Goal: Task Accomplishment & Management: Use online tool/utility

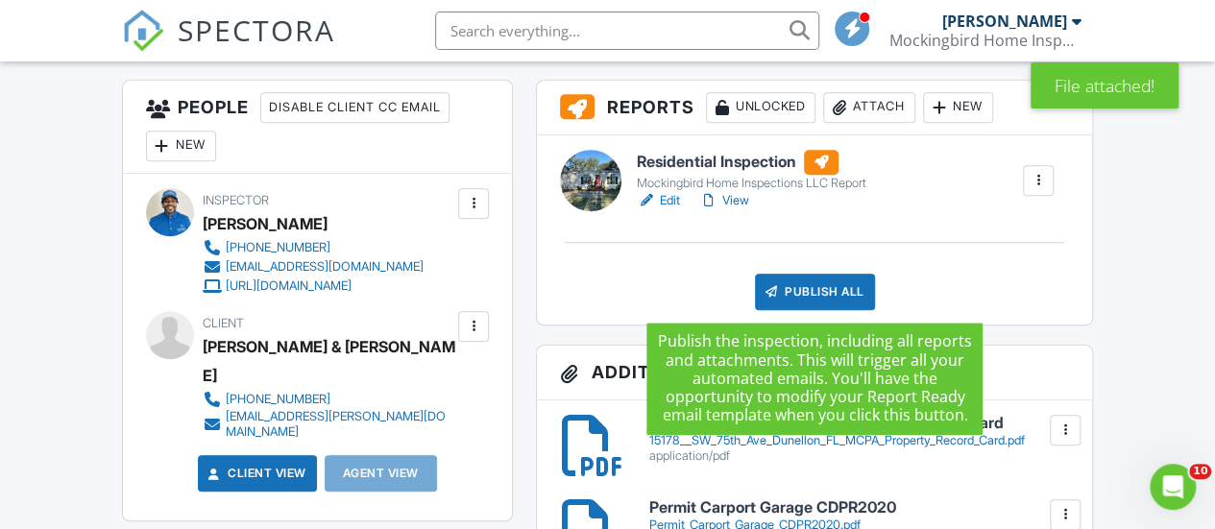
click at [821, 282] on div "Publish All" at bounding box center [815, 292] width 120 height 37
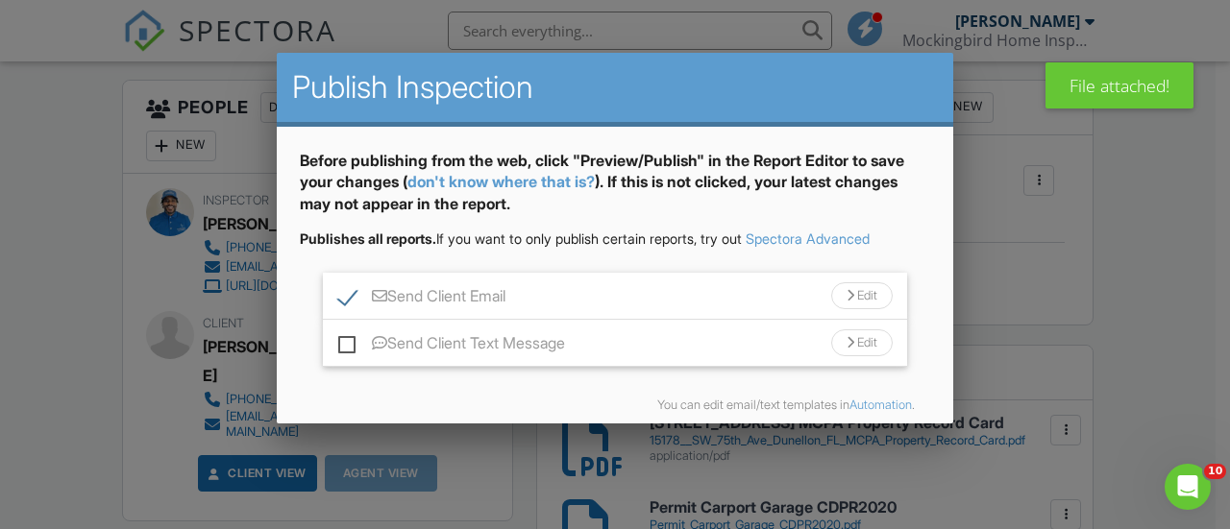
click at [353, 339] on label "Send Client Text Message" at bounding box center [451, 346] width 227 height 24
click at [351, 339] on input "Send Client Text Message" at bounding box center [344, 334] width 12 height 12
checkbox input "true"
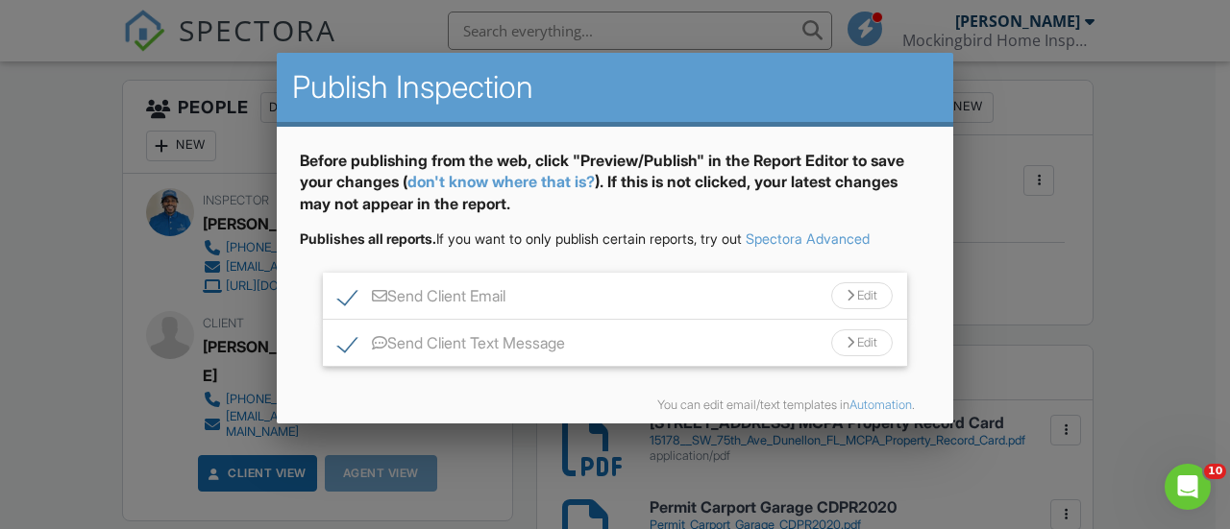
scroll to position [81, 0]
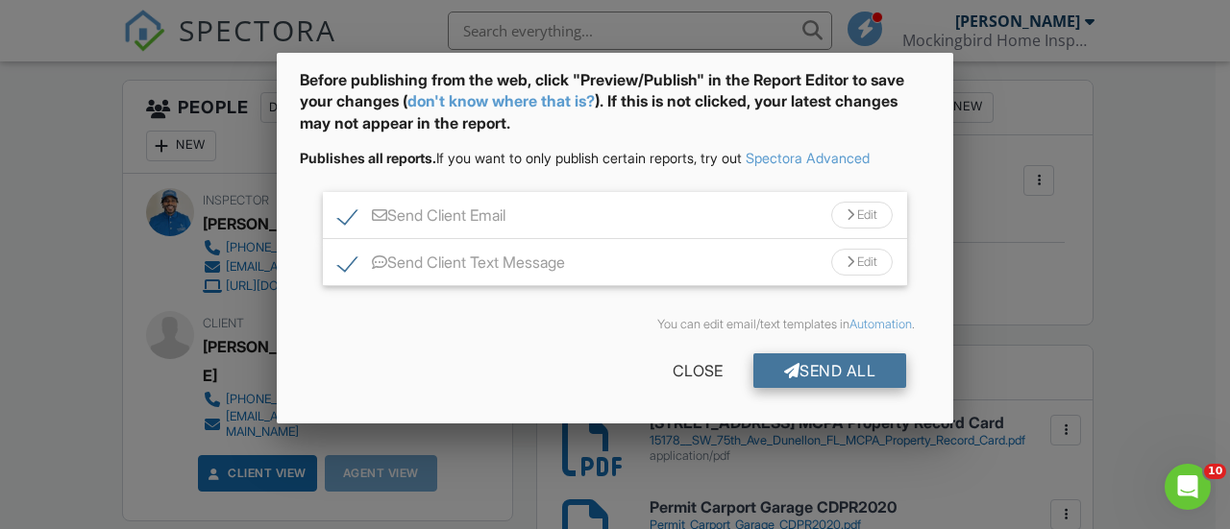
click at [818, 367] on div "Send All" at bounding box center [830, 371] width 154 height 35
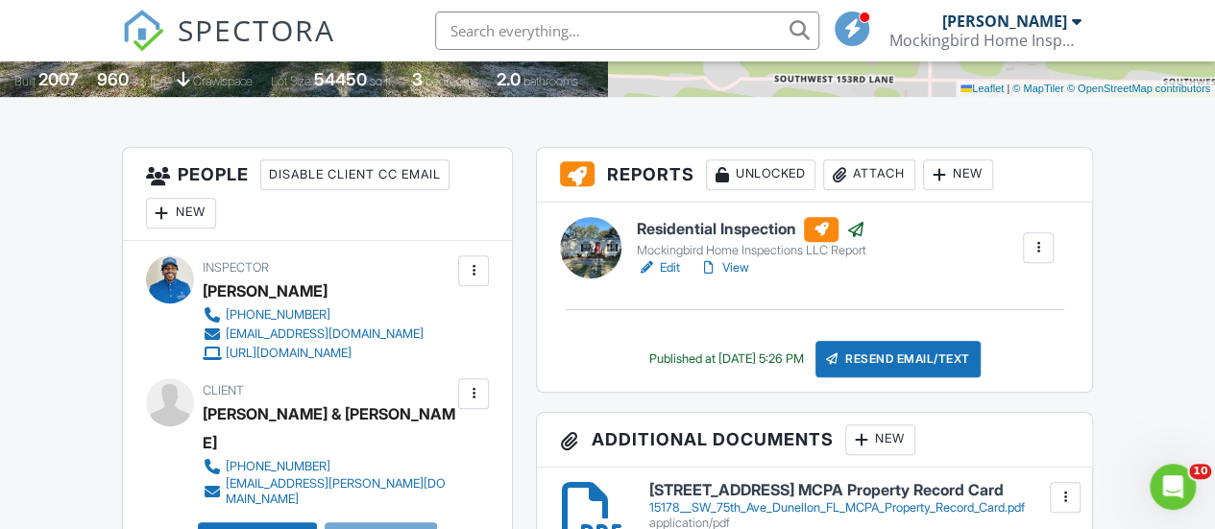
scroll to position [435, 0]
